Goal: Answer question/provide support

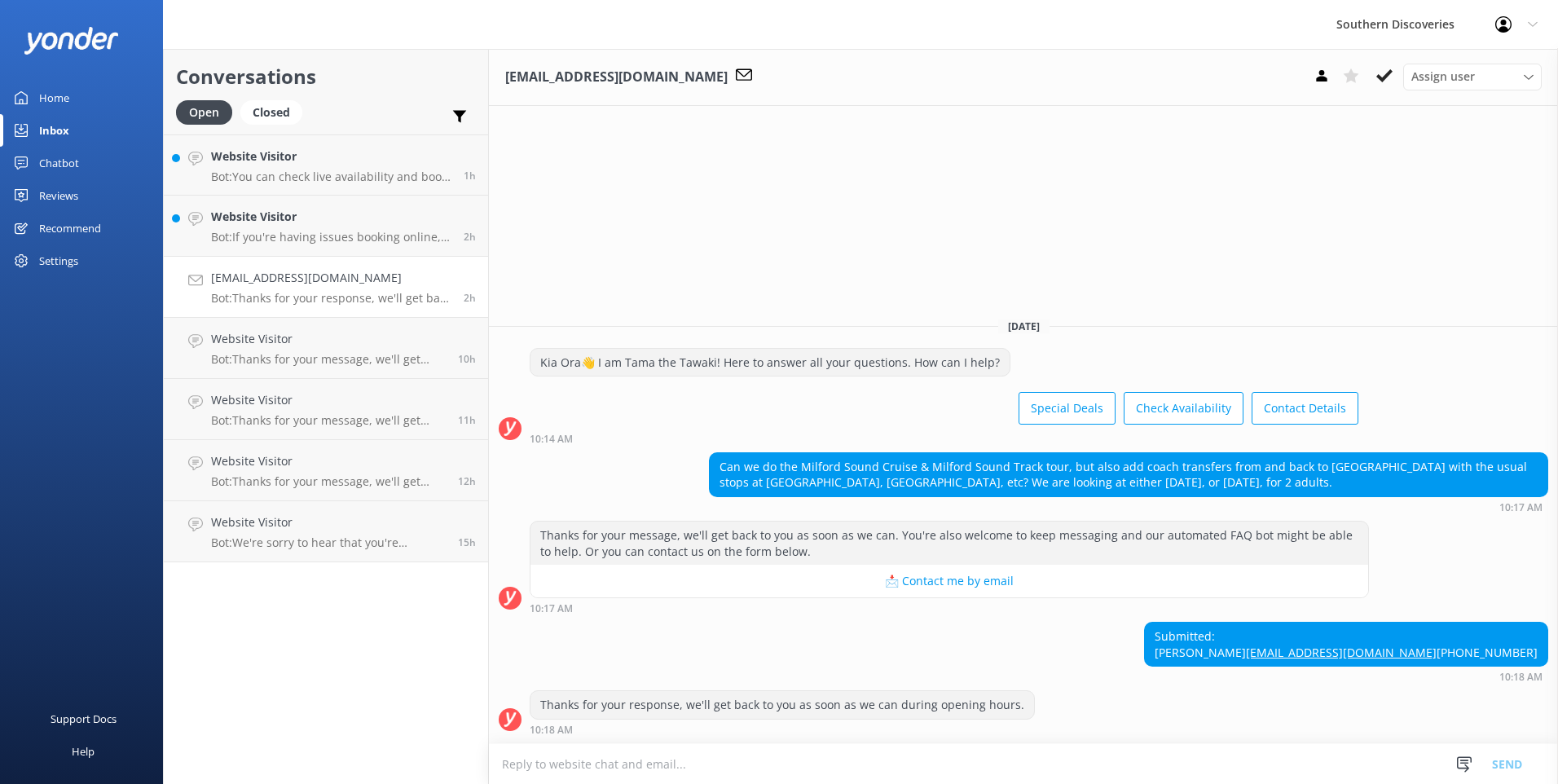
click at [790, 768] on textarea at bounding box center [1023, 764] width 1069 height 40
type textarea "u"
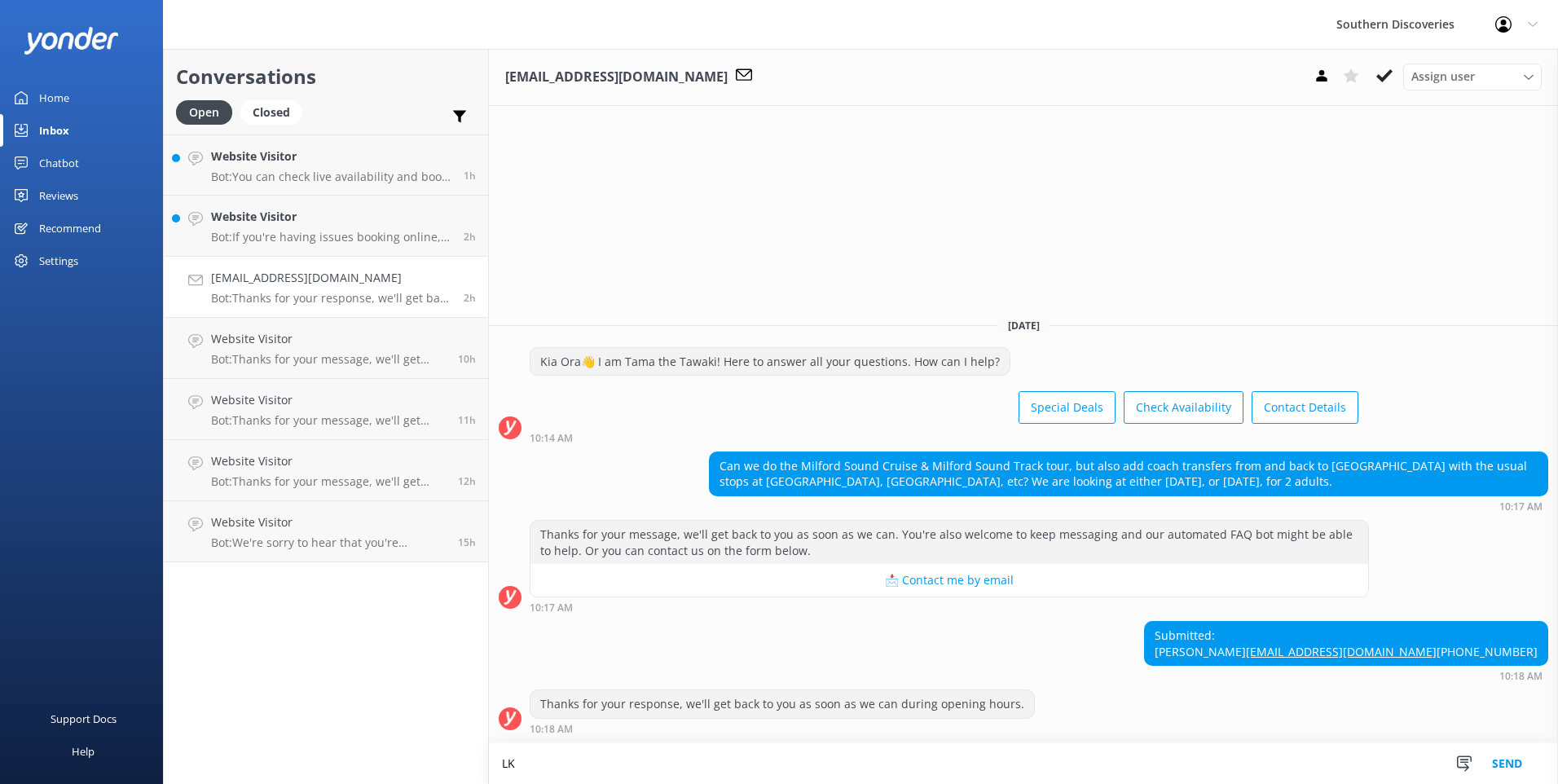
type textarea "L"
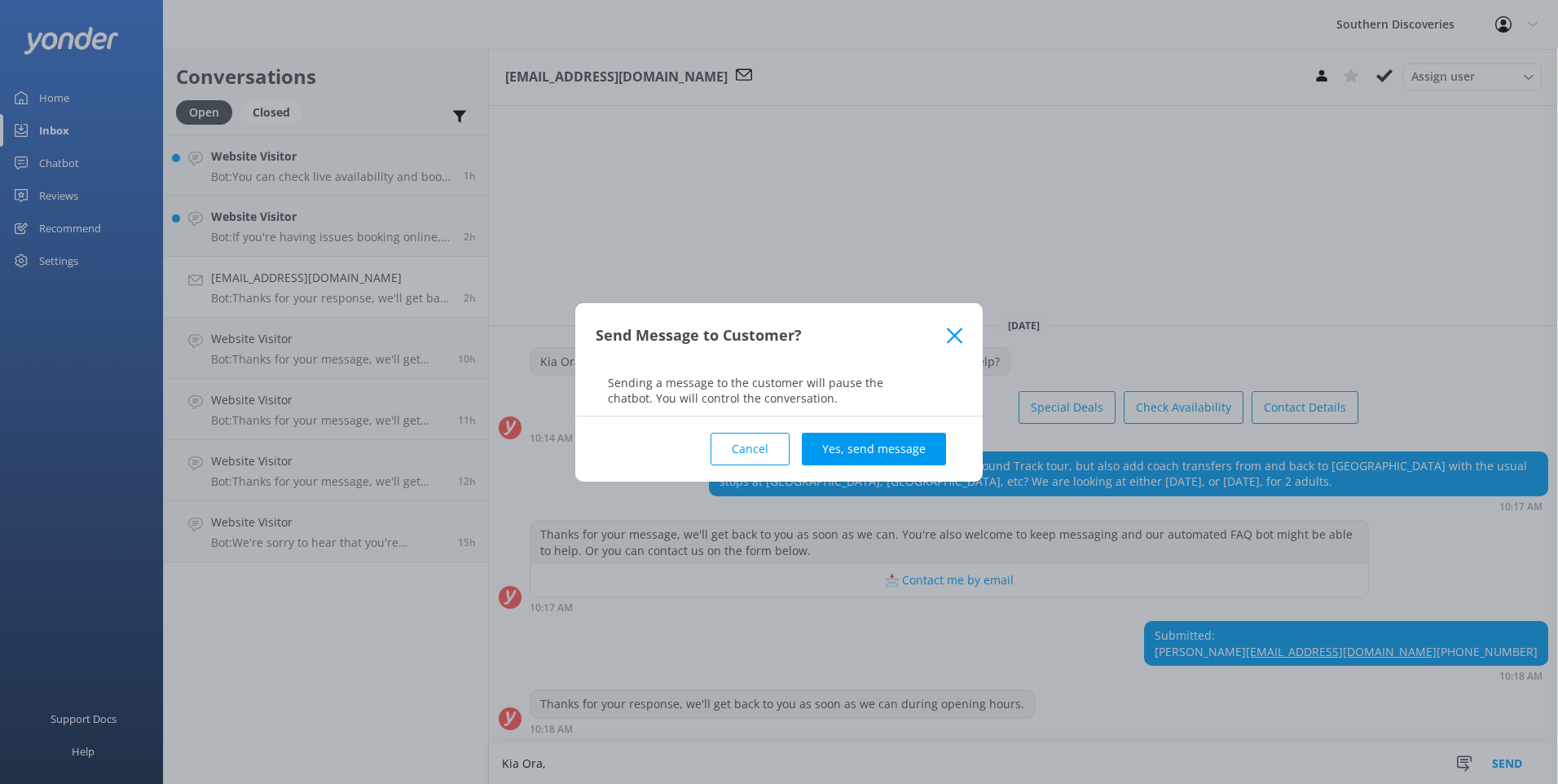
drag, startPoint x: 740, startPoint y: 447, endPoint x: 586, endPoint y: 562, distance: 192.2
click at [739, 448] on button "Cancel" at bounding box center [749, 449] width 79 height 32
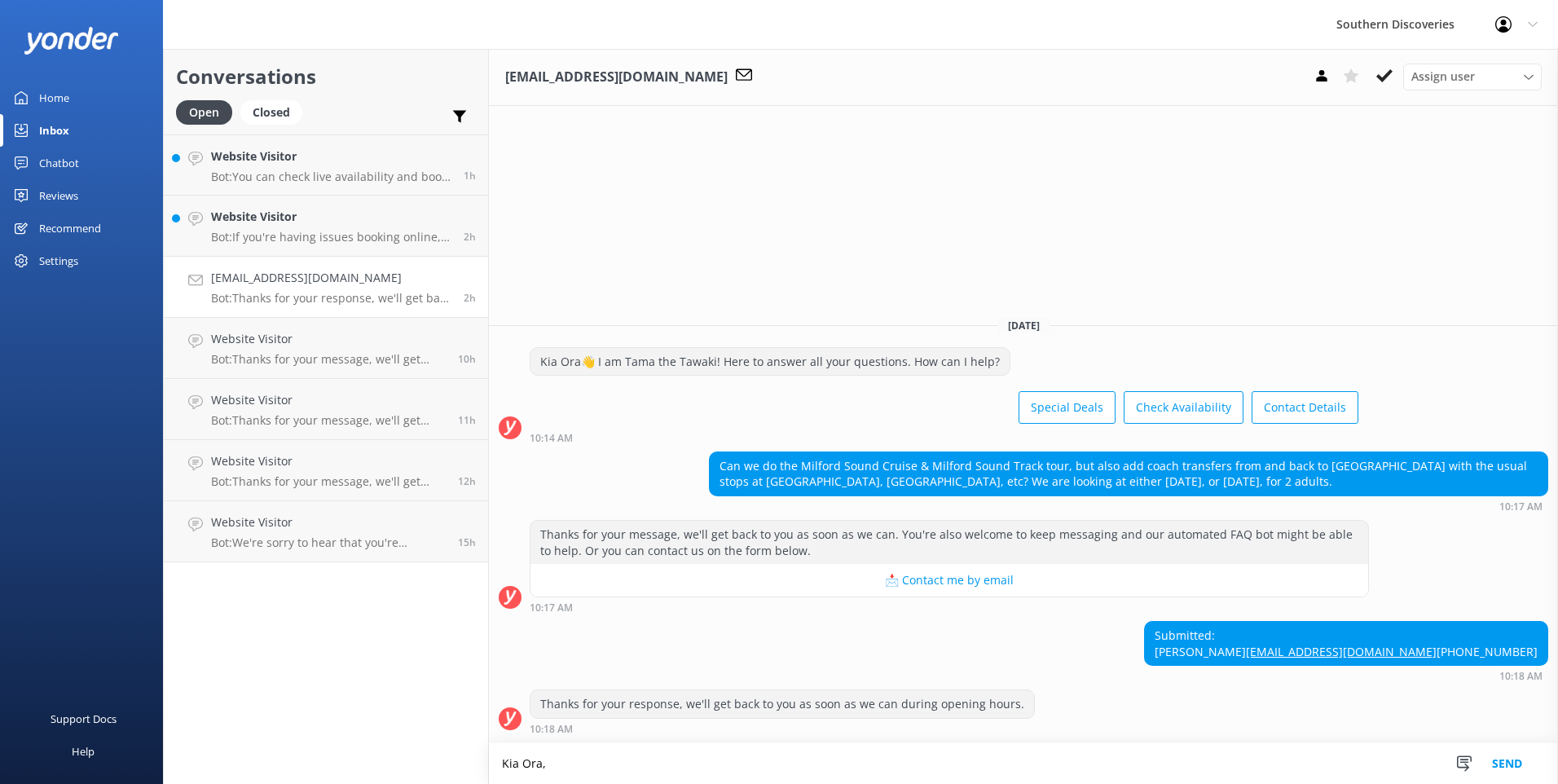
click at [587, 767] on textarea "Kia Ora," at bounding box center [1023, 764] width 1069 height 41
drag, startPoint x: 540, startPoint y: 764, endPoint x: 549, endPoint y: 777, distance: 15.8
click at [543, 783] on textarea "[PERSON_NAME], Thank you for reaching out but" at bounding box center [1023, 764] width 1069 height 41
click at [726, 764] on textarea "[PERSON_NAME], thank you for reaching out but" at bounding box center [1023, 764] width 1069 height 41
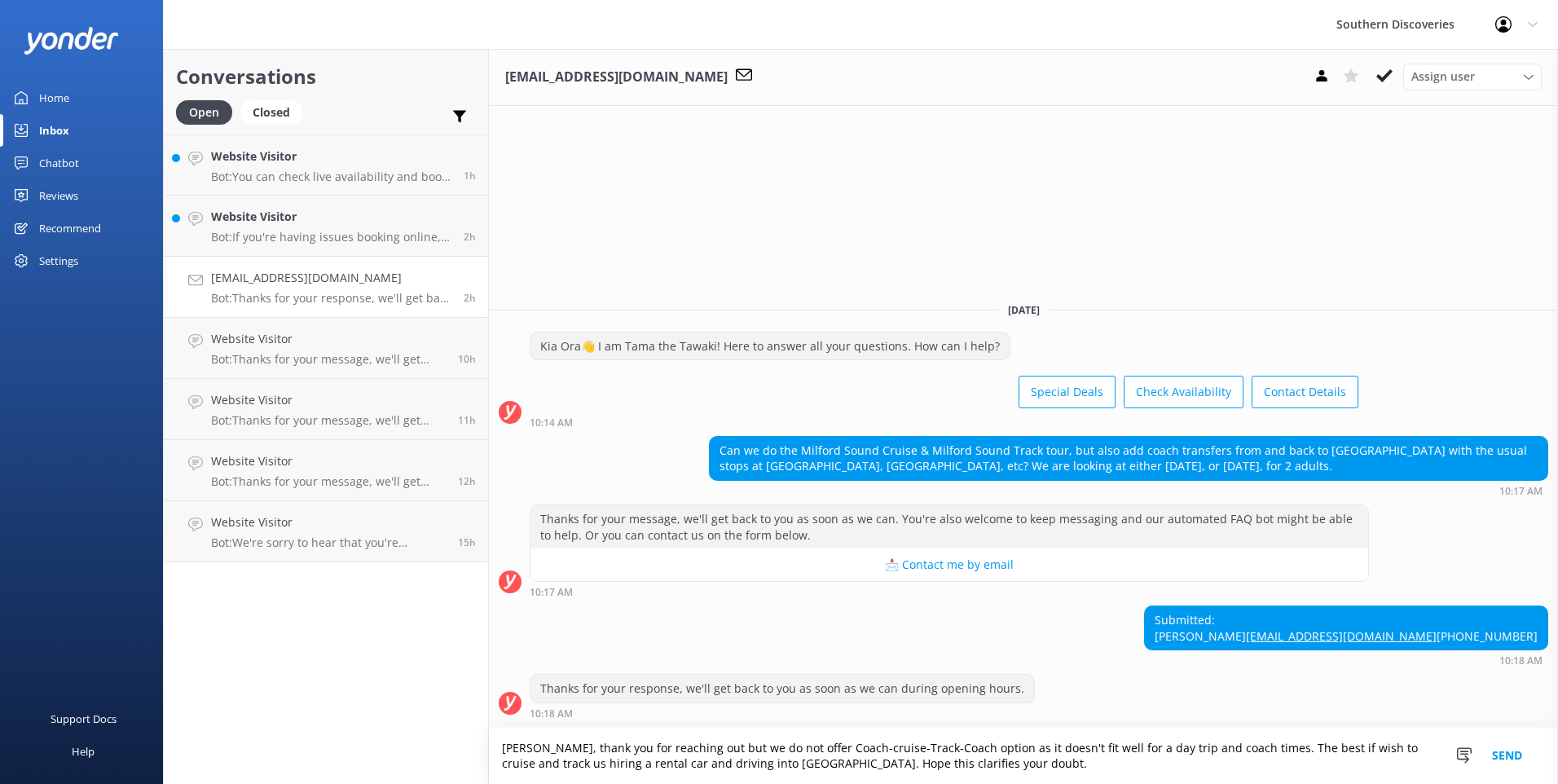
type textarea "[PERSON_NAME], thank you for reaching out but we do not offer Coach-cruise-Trac…"
click at [1512, 747] on button "Send" at bounding box center [1507, 756] width 61 height 57
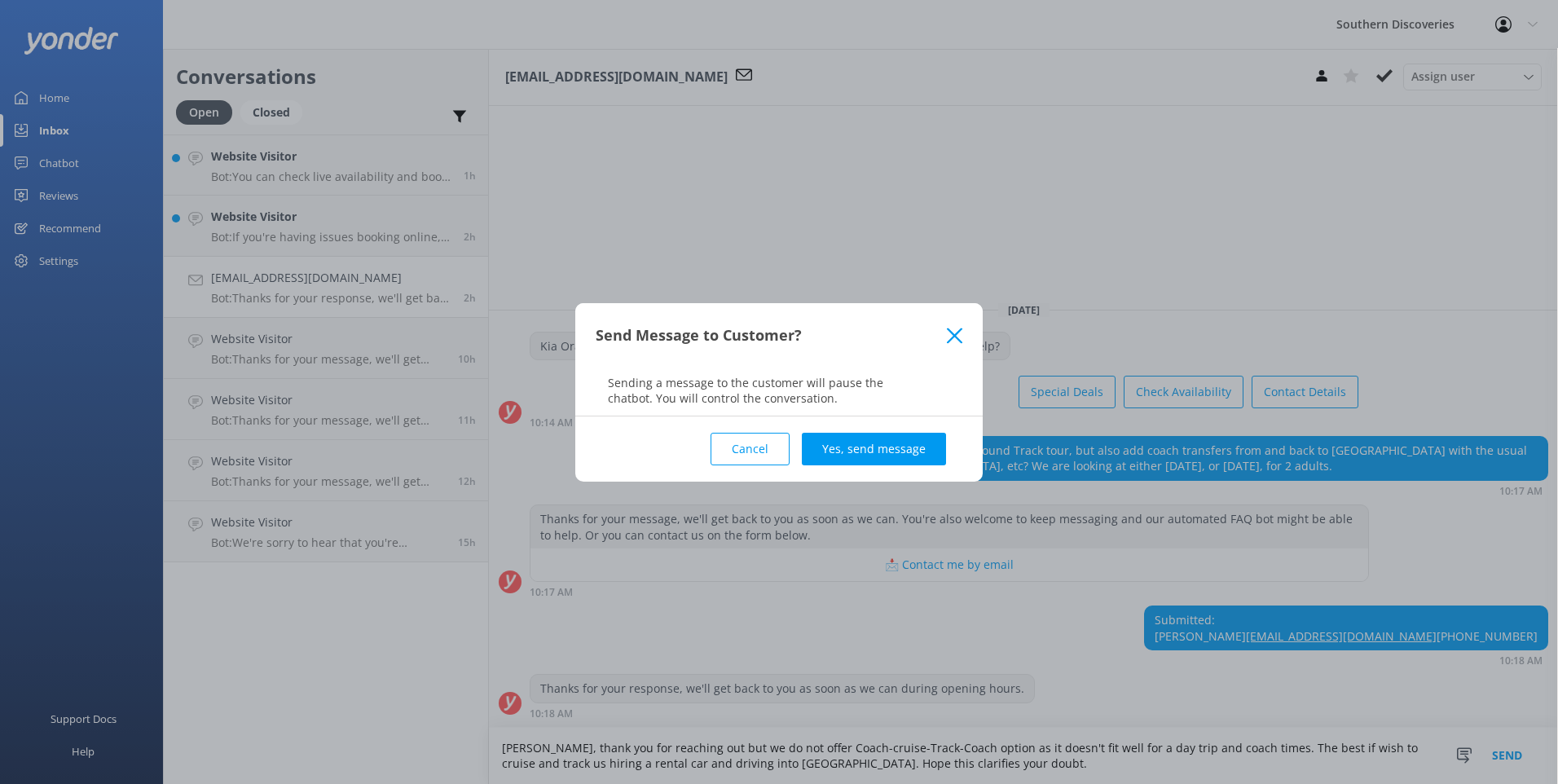
drag, startPoint x: 900, startPoint y: 455, endPoint x: 895, endPoint y: 436, distance: 19.6
click at [900, 454] on button "Yes, send message" at bounding box center [874, 449] width 144 height 32
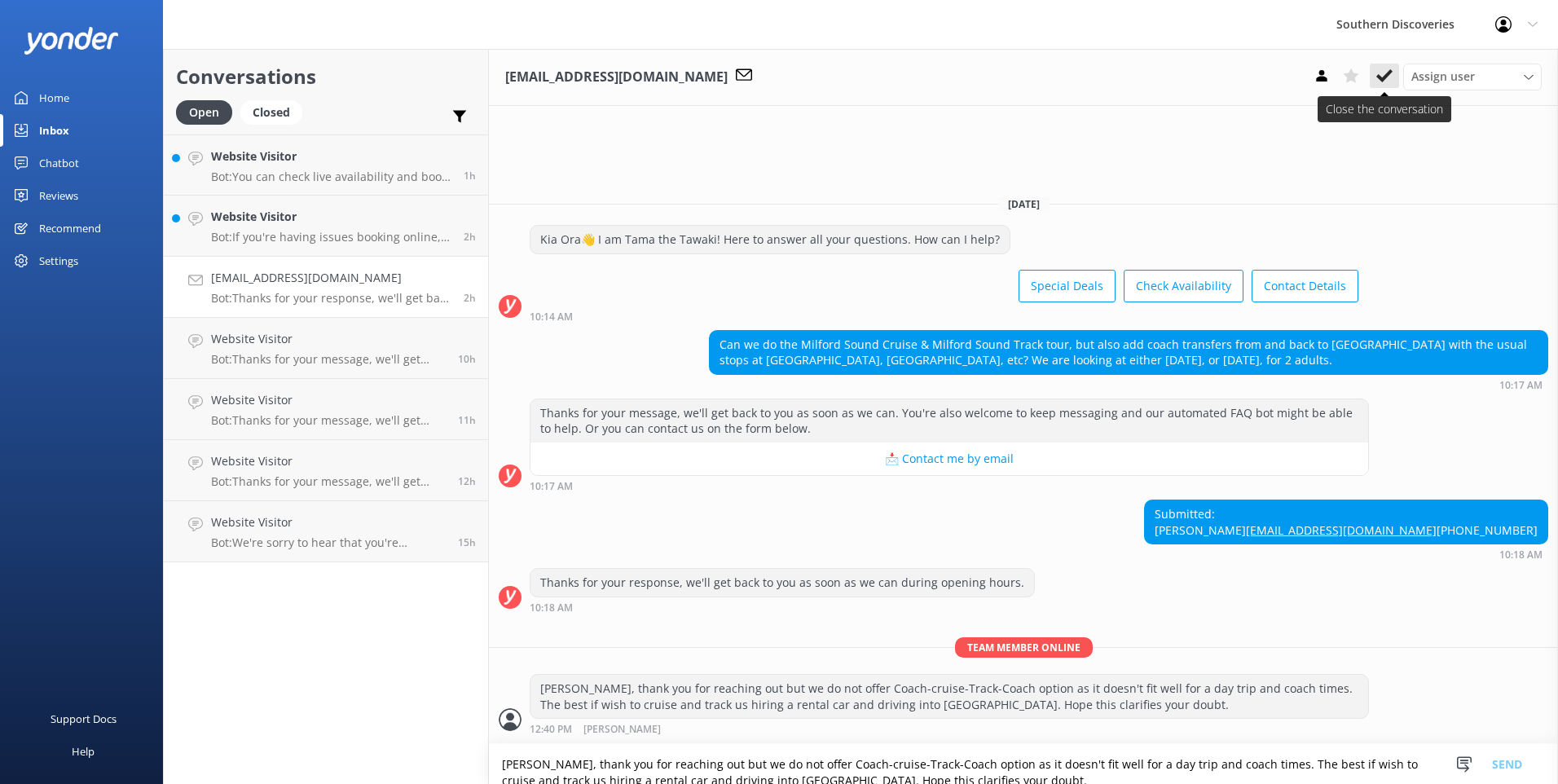
click at [1381, 81] on use at bounding box center [1384, 75] width 17 height 13
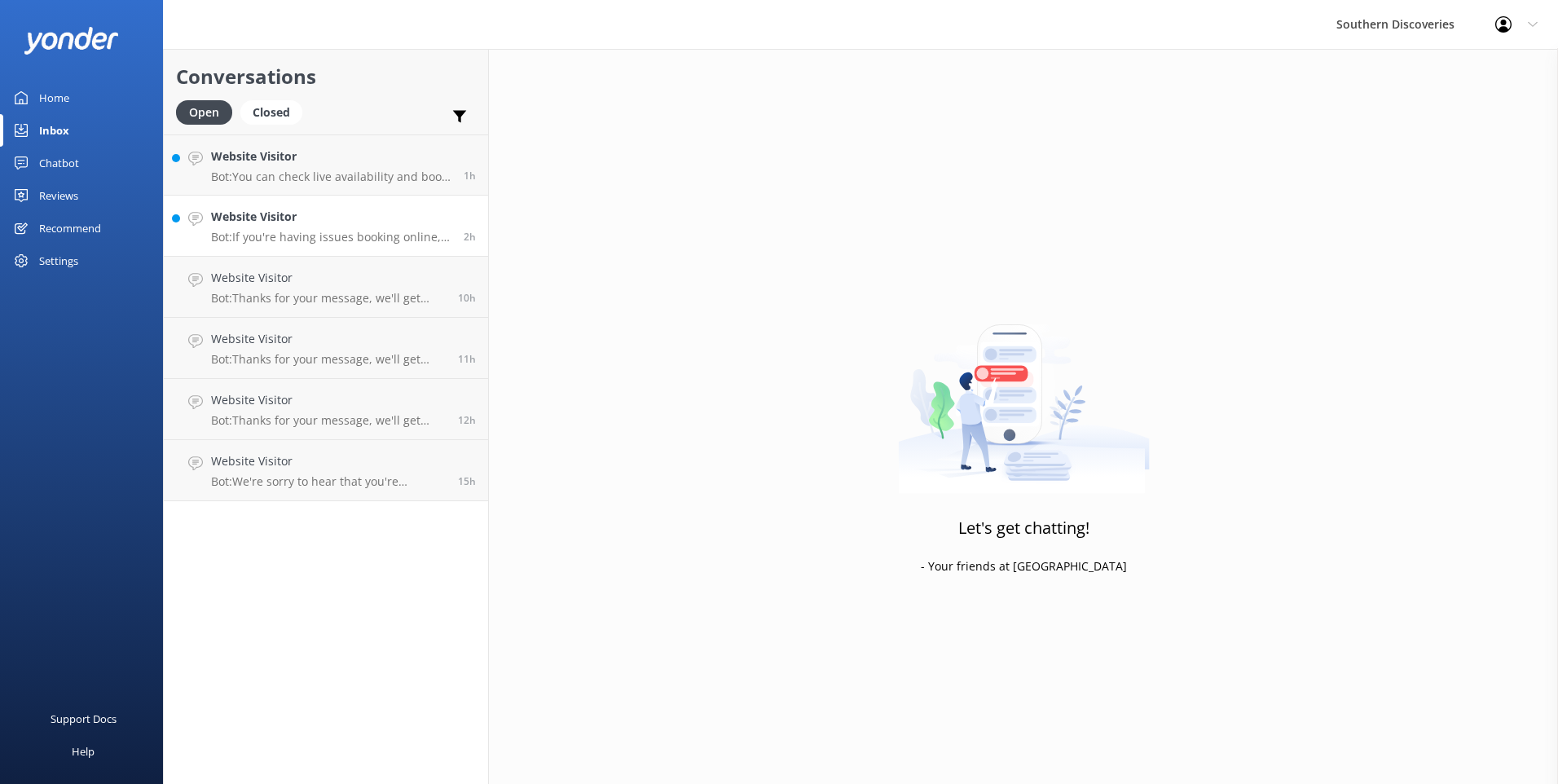
drag, startPoint x: 304, startPoint y: 227, endPoint x: 359, endPoint y: 227, distance: 55.0
click at [306, 225] on div "Website Visitor Bot: If you're having issues booking online, feel free to conta…" at bounding box center [331, 225] width 240 height 36
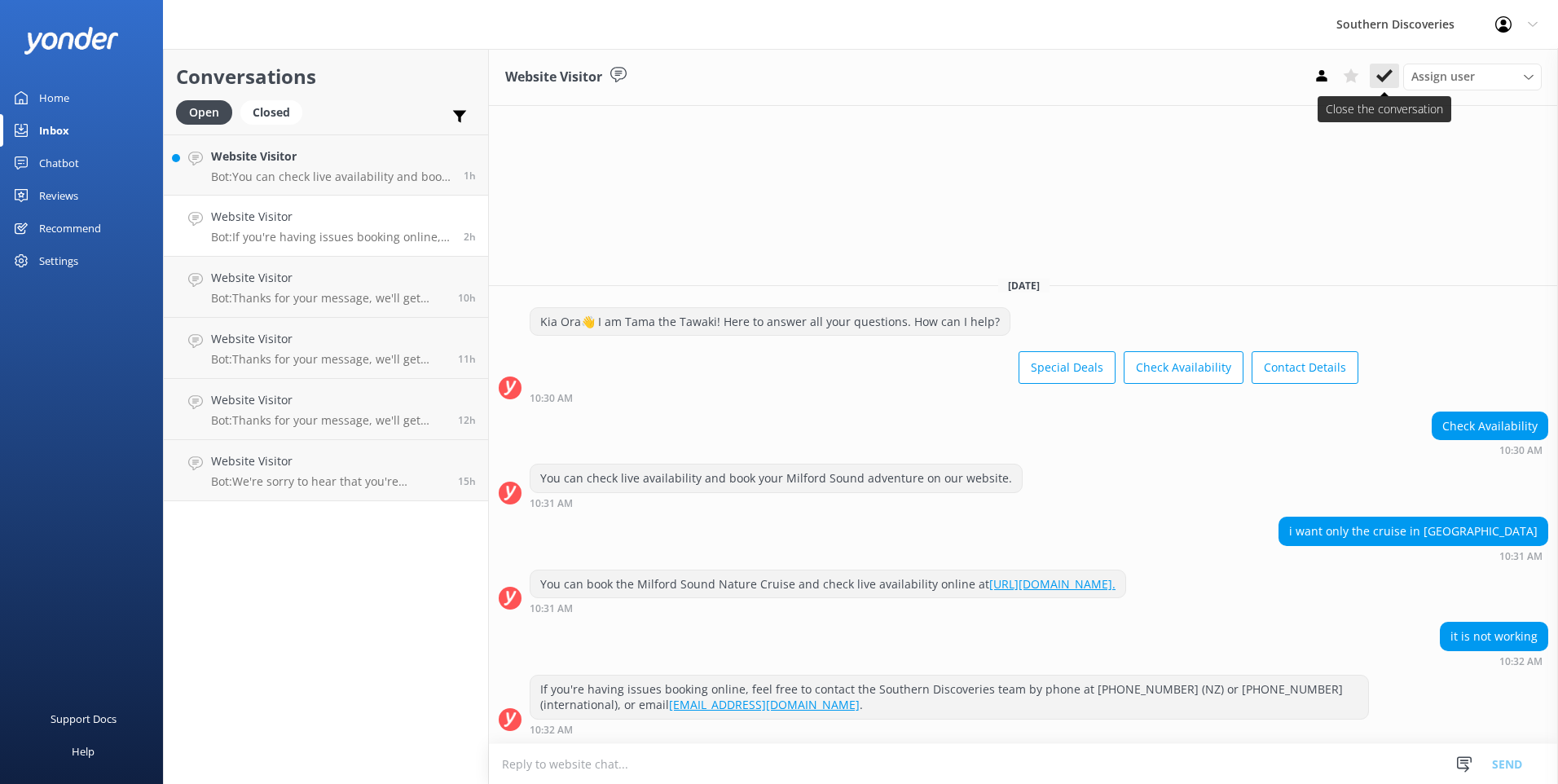
click at [1378, 71] on icon at bounding box center [1384, 75] width 17 height 17
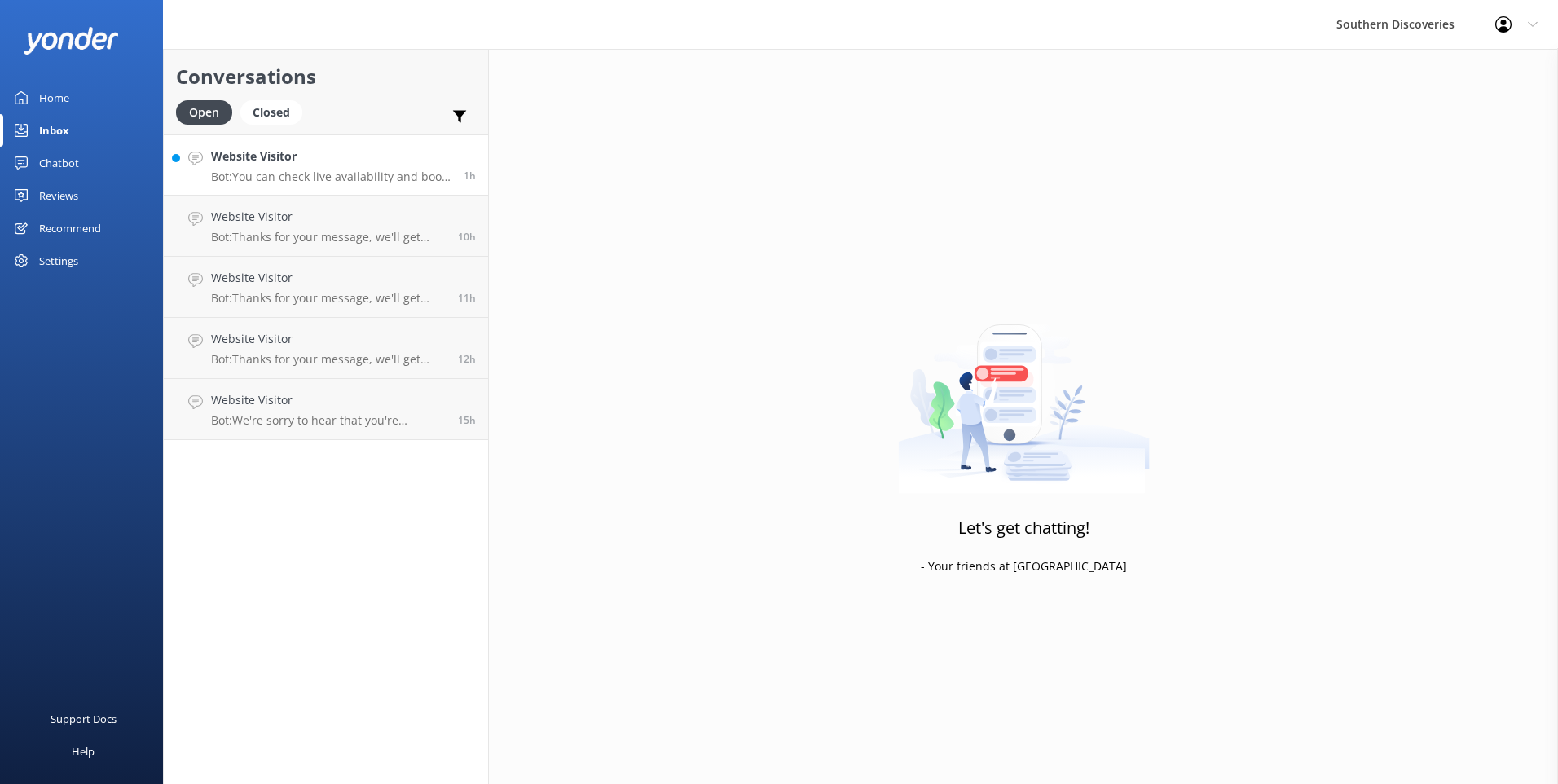
drag, startPoint x: 349, startPoint y: 178, endPoint x: 374, endPoint y: 170, distance: 26.2
click at [349, 177] on p "Bot: You can check live availability and book your Milford Sound adventure on o…" at bounding box center [331, 176] width 240 height 15
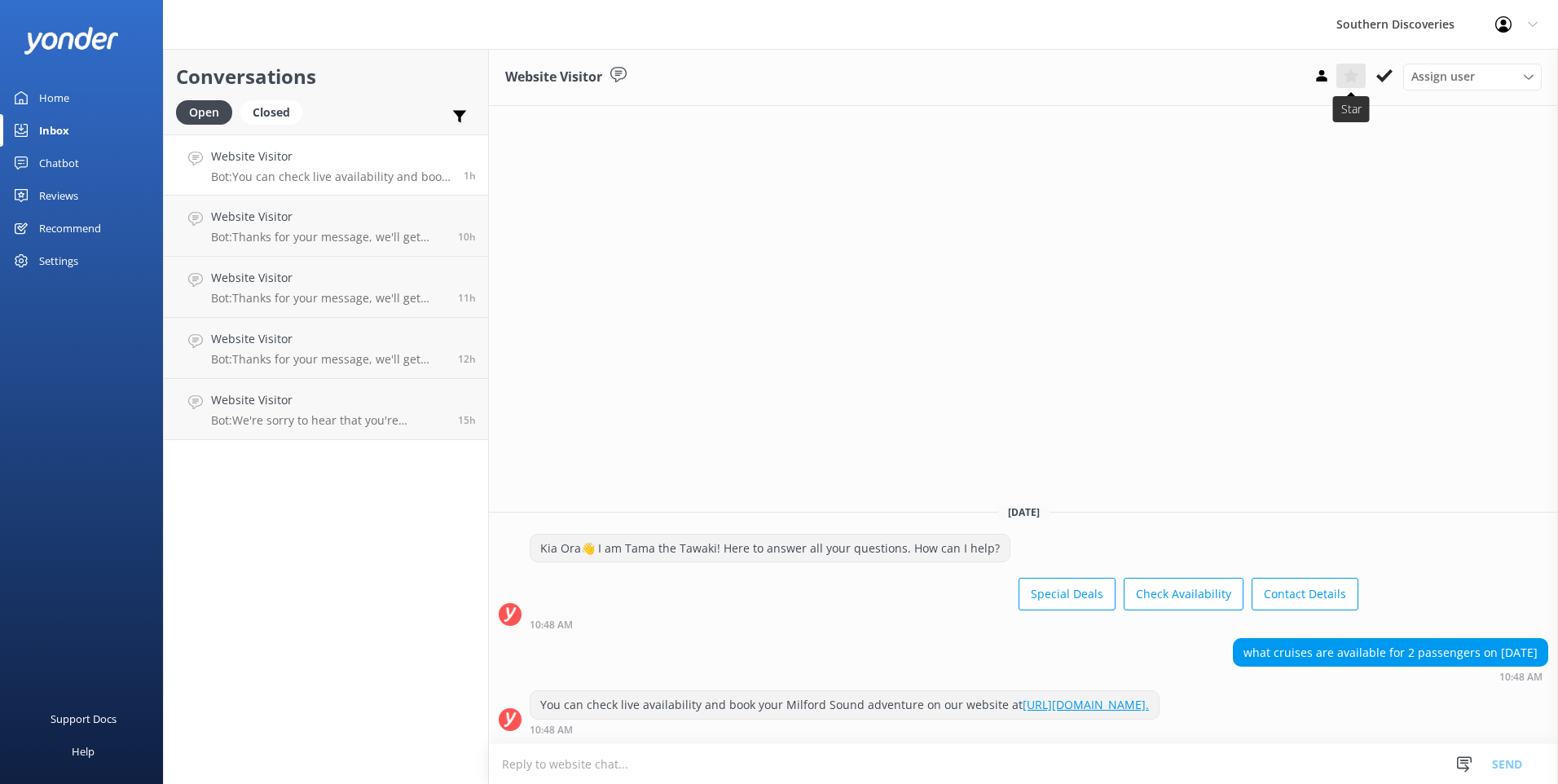
drag, startPoint x: 1378, startPoint y: 71, endPoint x: 1343, endPoint y: 81, distance: 36.4
click at [1380, 70] on icon at bounding box center [1384, 75] width 17 height 17
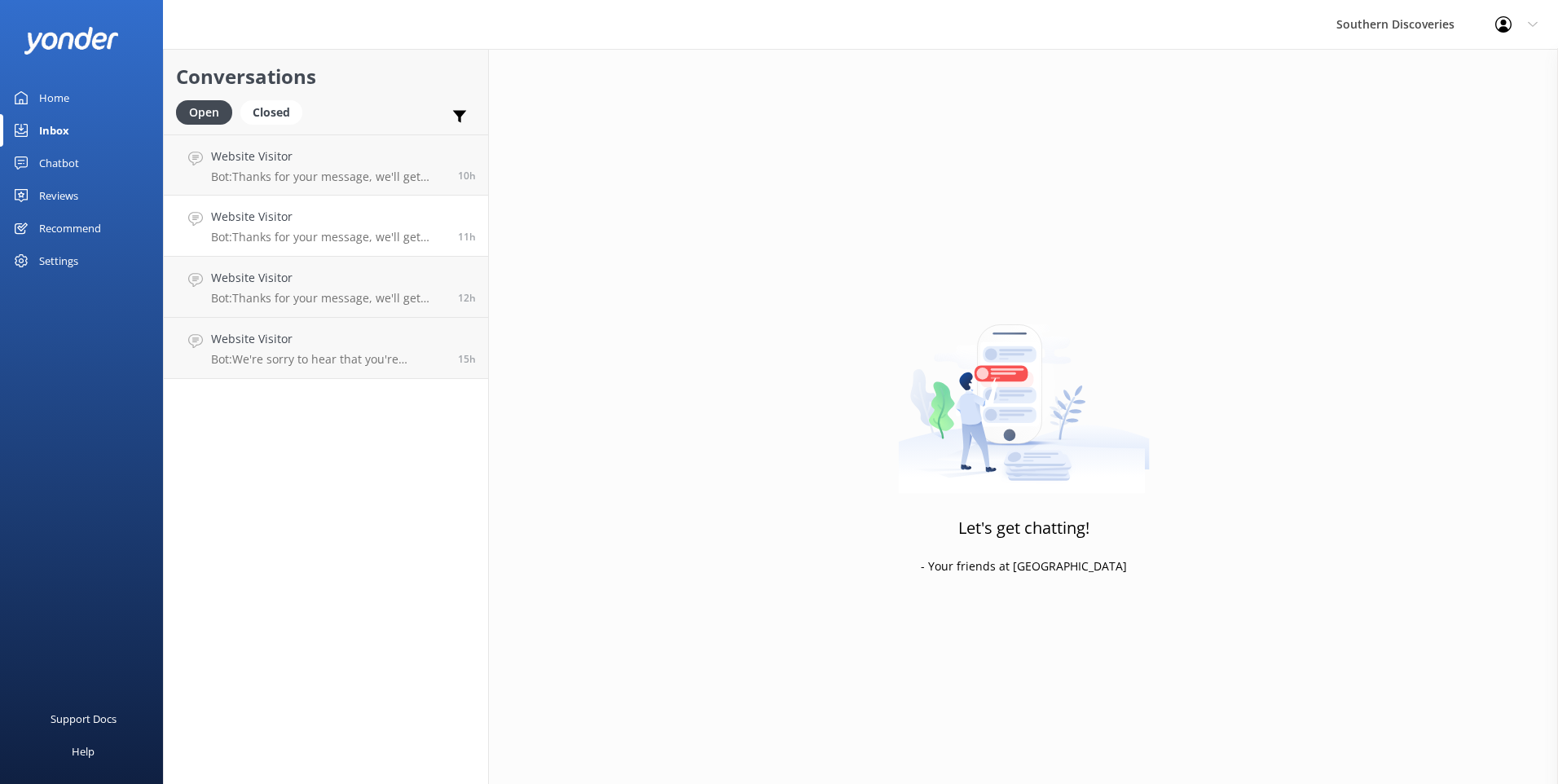
drag, startPoint x: 255, startPoint y: 224, endPoint x: 266, endPoint y: 217, distance: 13.0
click at [254, 223] on h4 "Website Visitor" at bounding box center [328, 216] width 235 height 18
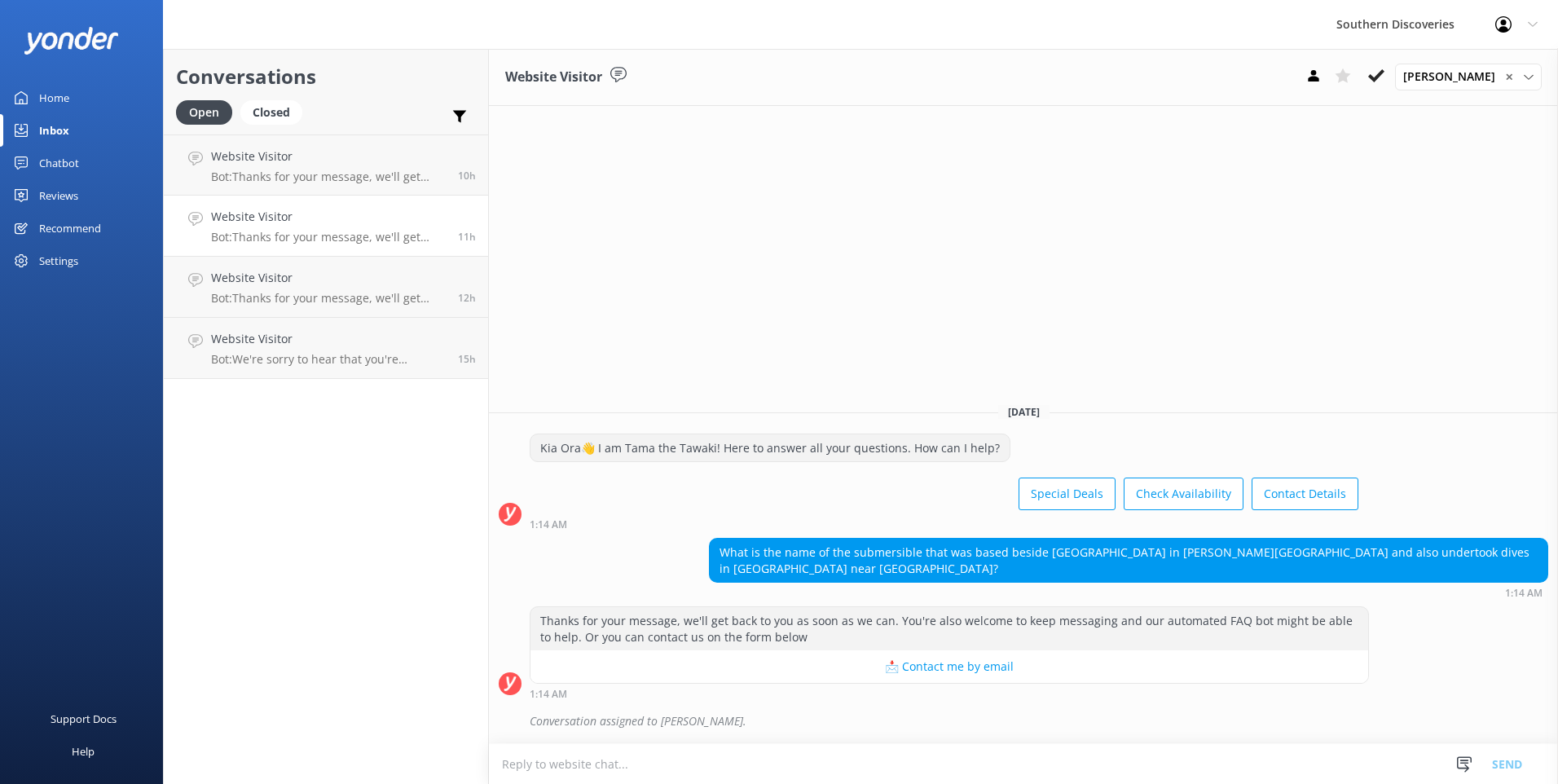
click at [251, 221] on h4 "Website Visitor" at bounding box center [328, 216] width 235 height 18
click at [327, 275] on h4 "Website Visitor" at bounding box center [328, 278] width 235 height 18
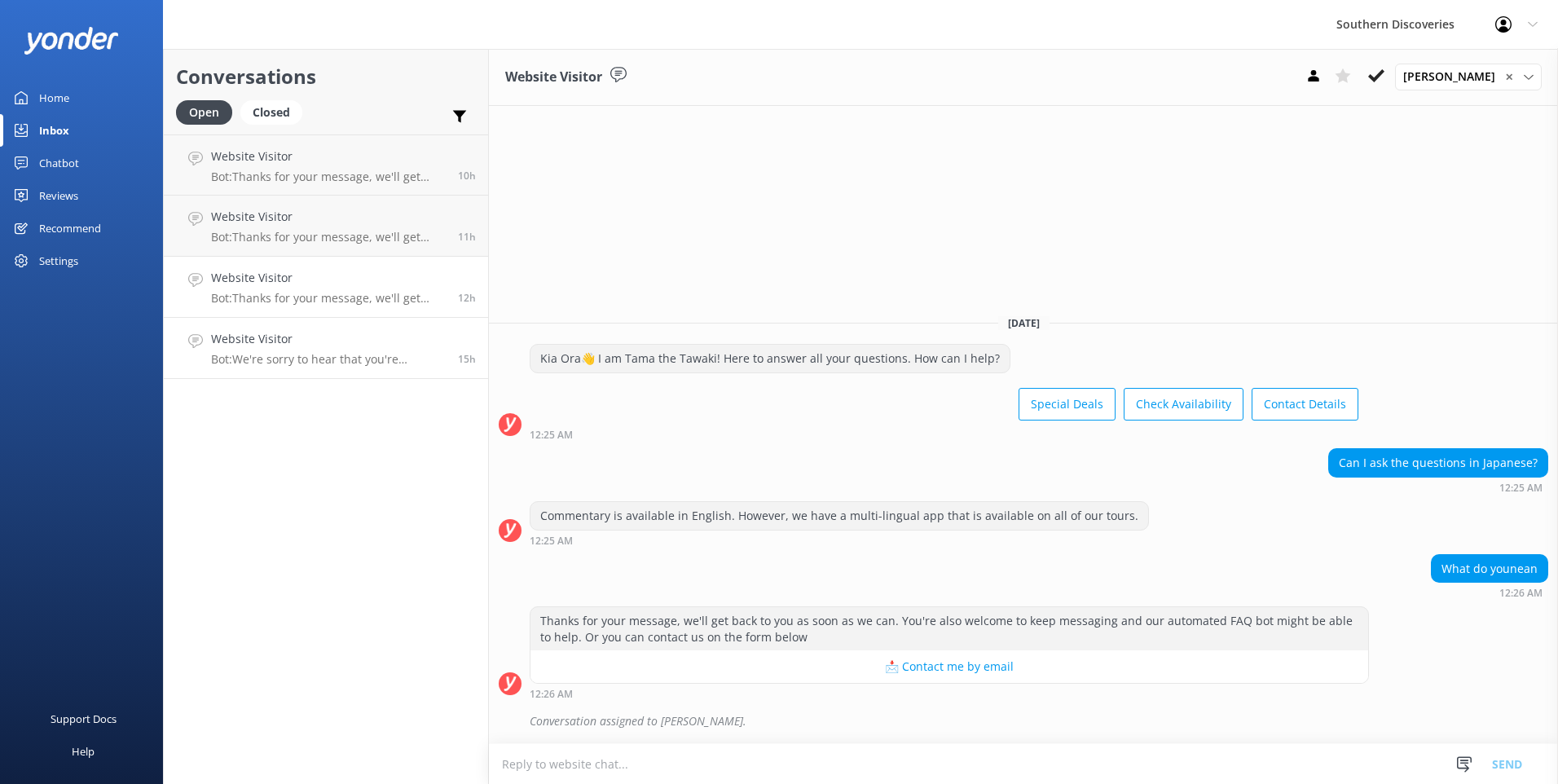
drag, startPoint x: 319, startPoint y: 344, endPoint x: 343, endPoint y: 333, distance: 26.4
click at [319, 344] on h4 "Website Visitor" at bounding box center [328, 338] width 235 height 18
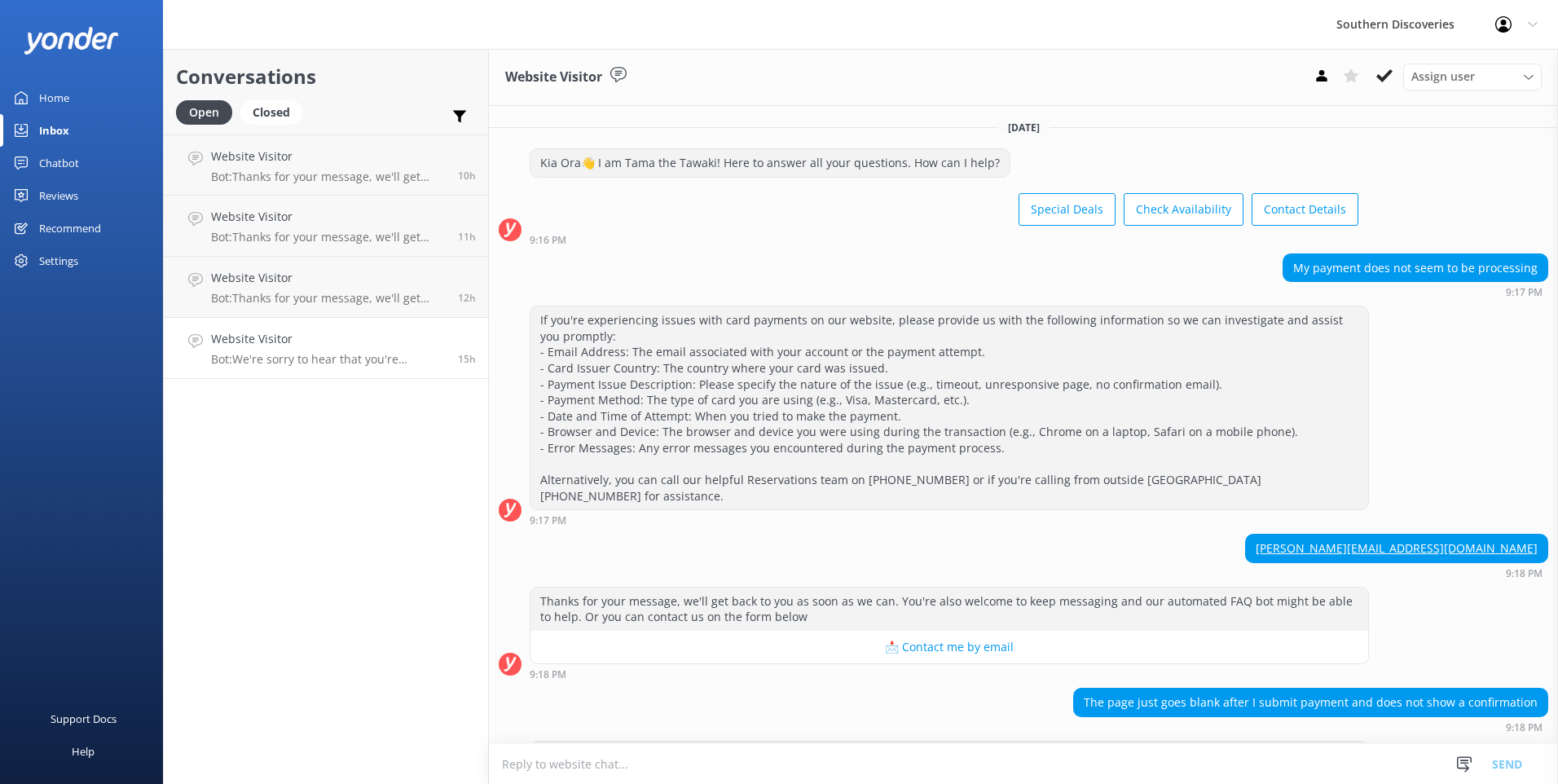
scroll to position [50, 0]
